Goal: Information Seeking & Learning: Learn about a topic

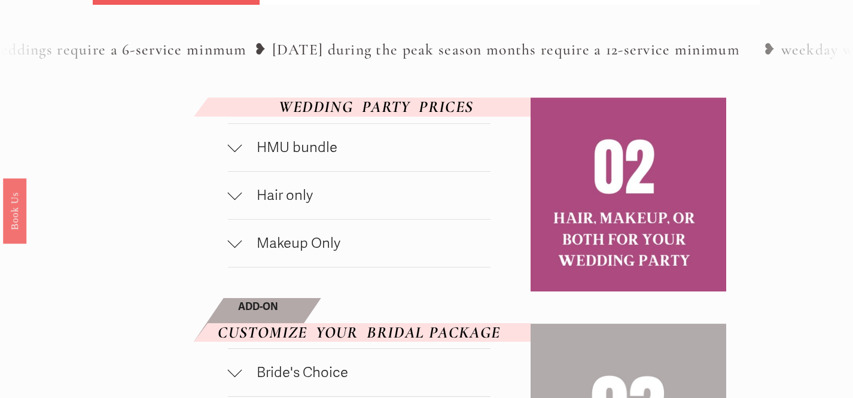
scroll to position [568, 0]
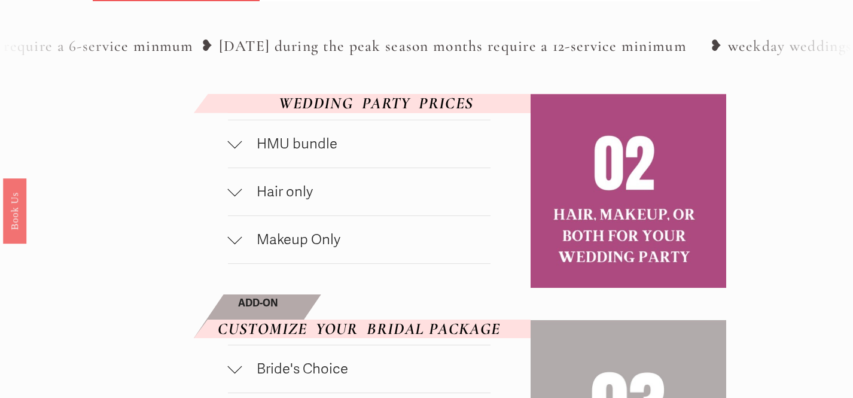
click at [301, 200] on span "Hair only" at bounding box center [366, 191] width 249 height 17
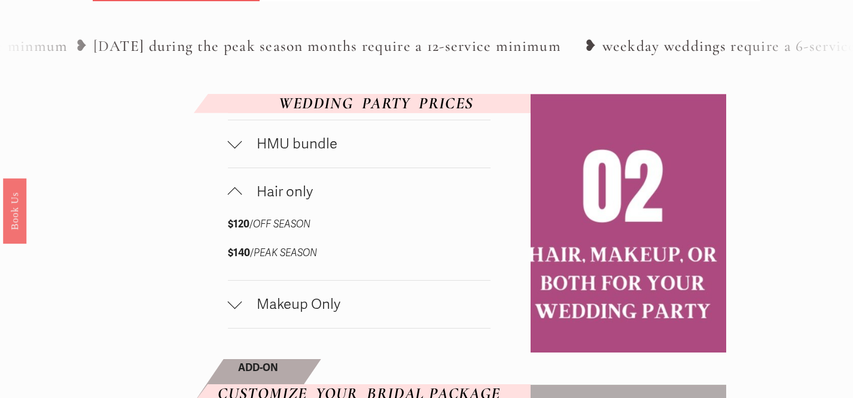
click at [301, 200] on span "Hair only" at bounding box center [366, 191] width 249 height 17
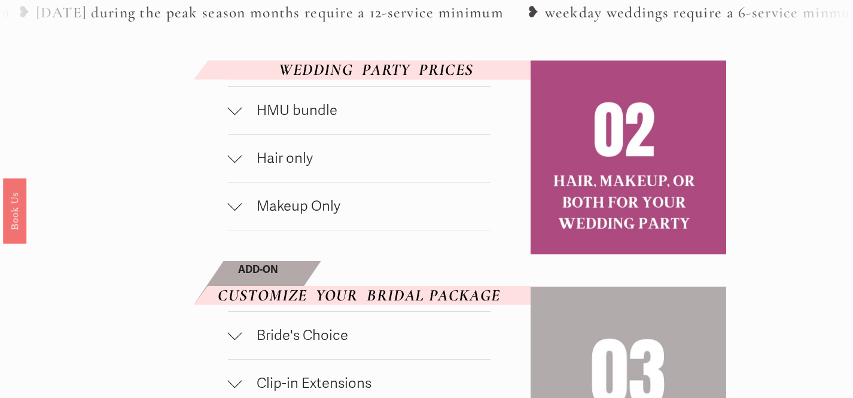
scroll to position [593, 0]
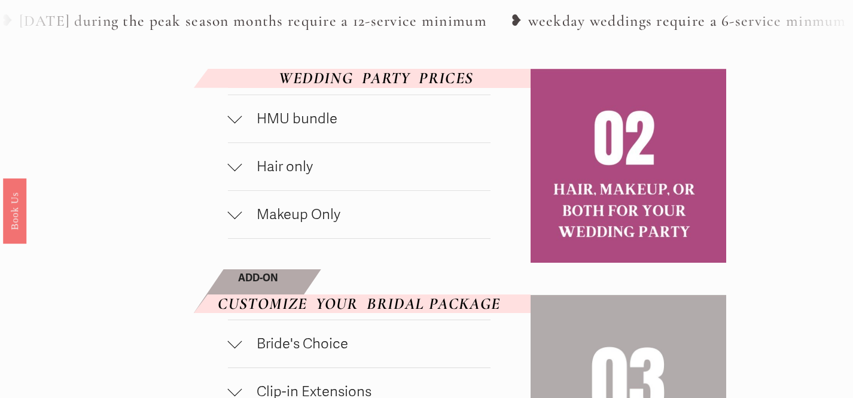
click at [282, 175] on span "Hair only" at bounding box center [366, 166] width 249 height 17
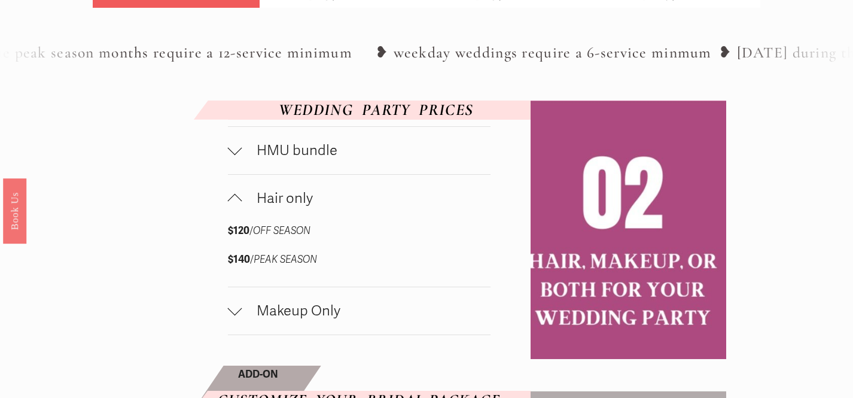
scroll to position [556, 0]
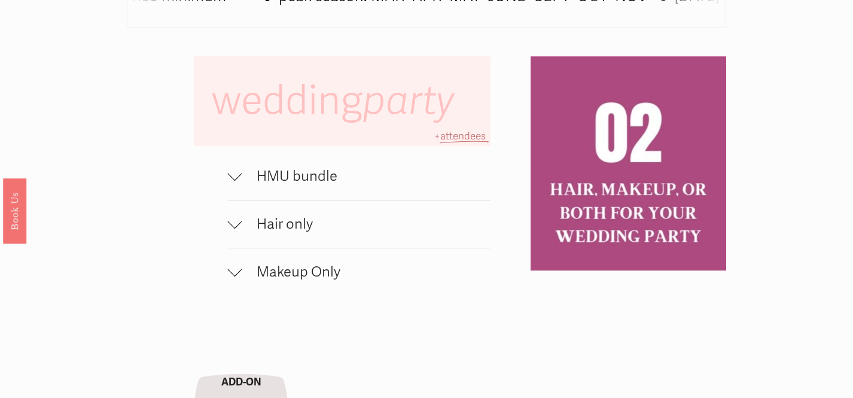
scroll to position [744, 0]
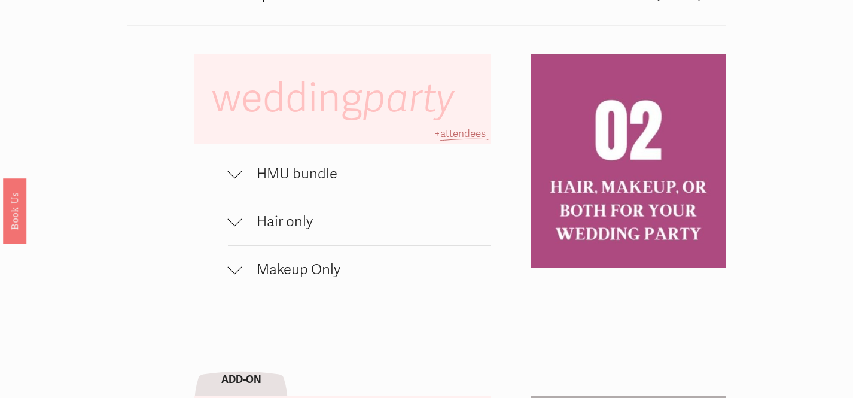
click at [246, 220] on span "Hair only" at bounding box center [366, 221] width 248 height 17
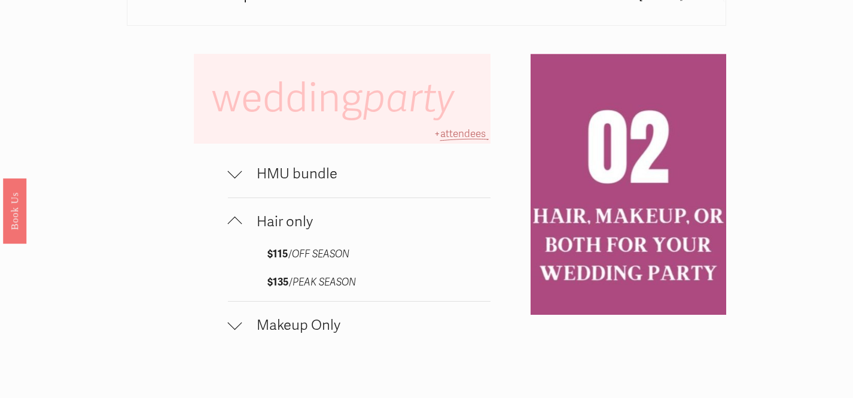
click at [246, 220] on span "Hair only" at bounding box center [366, 221] width 248 height 17
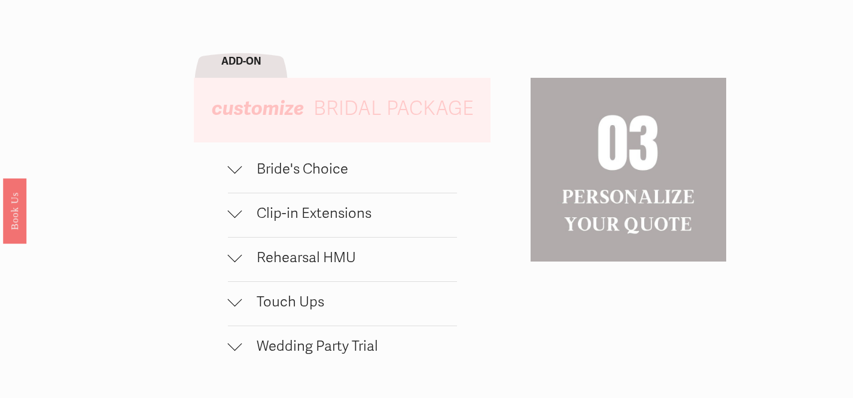
scroll to position [1065, 0]
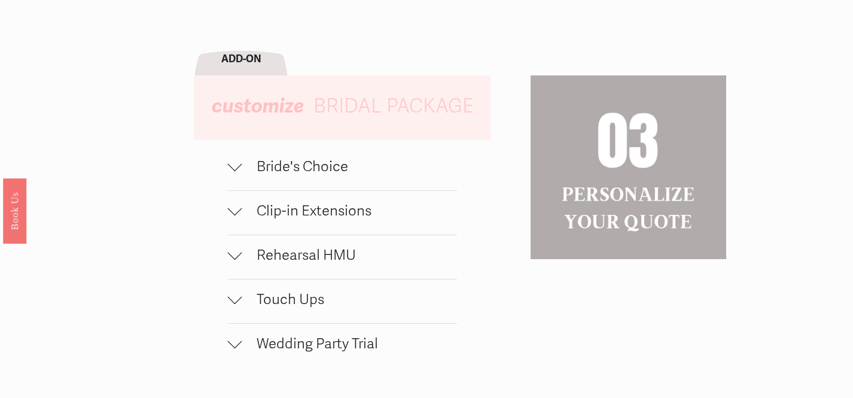
click at [245, 167] on span "Bride's Choice" at bounding box center [349, 166] width 215 height 17
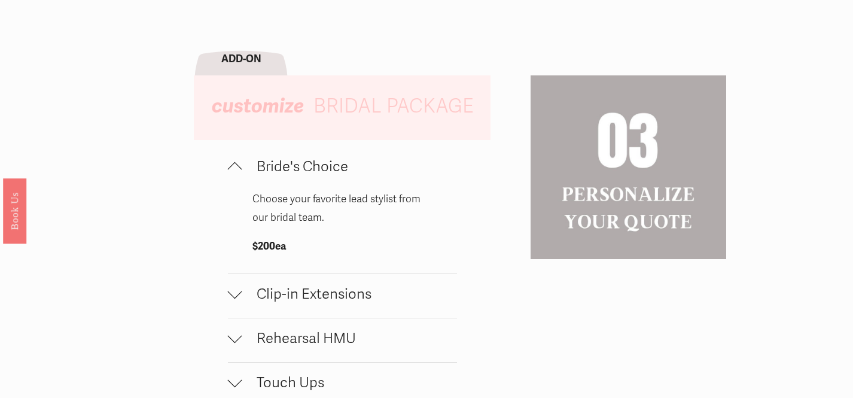
click at [245, 167] on span "Bride's Choice" at bounding box center [349, 166] width 215 height 17
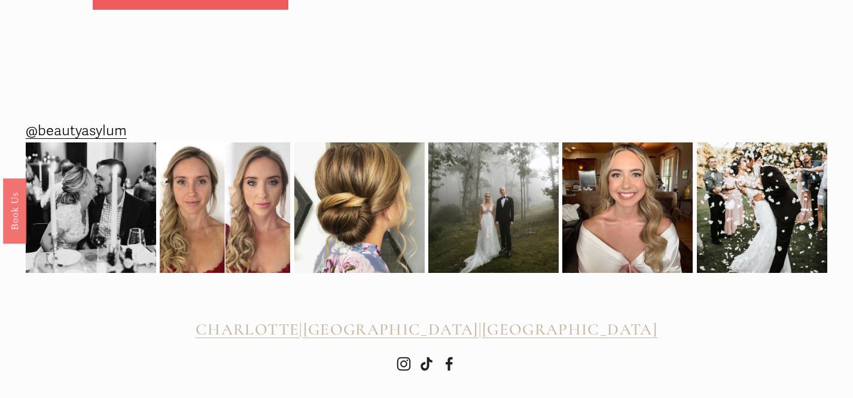
scroll to position [1722, 0]
